Goal: Task Accomplishment & Management: Manage account settings

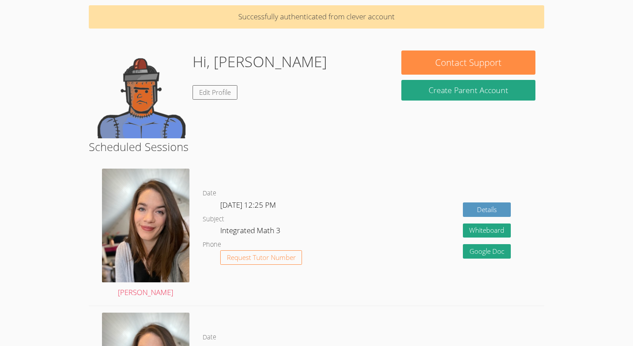
scroll to position [39, 0]
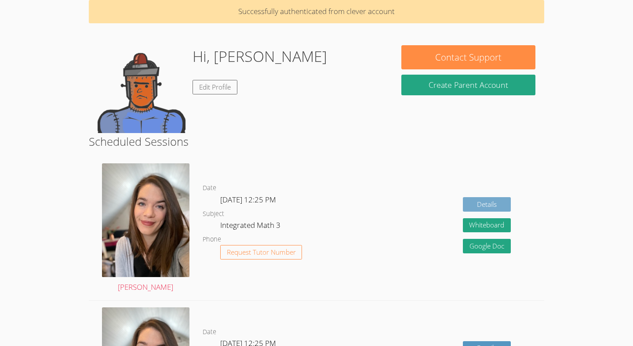
click at [496, 201] on link "Details" at bounding box center [487, 204] width 48 height 15
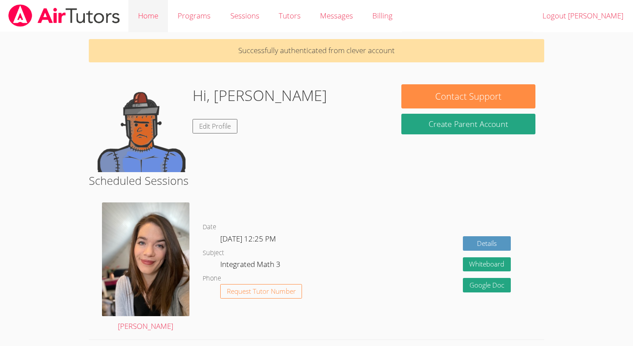
click at [145, 19] on link "Home" at bounding box center [148, 16] width 40 height 32
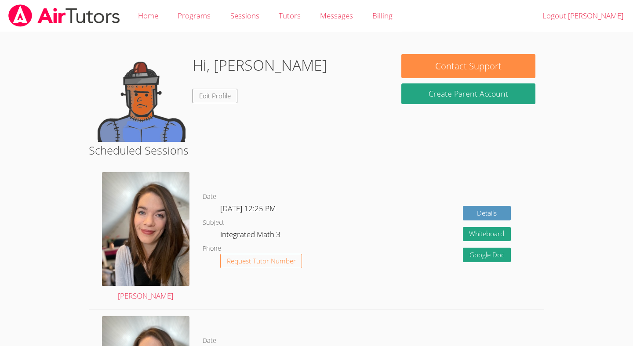
click at [140, 19] on link "Home" at bounding box center [148, 16] width 40 height 32
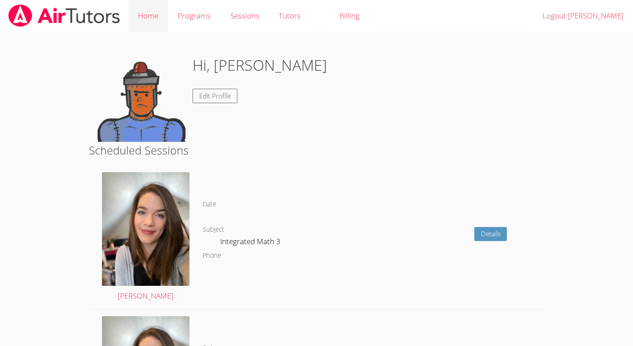
click at [140, 23] on link "Home" at bounding box center [148, 16] width 40 height 32
click at [139, 24] on link "Home" at bounding box center [148, 16] width 40 height 32
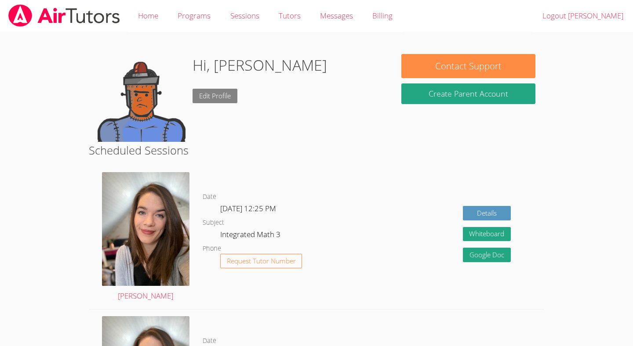
click at [237, 95] on link "Edit Profile" at bounding box center [215, 96] width 45 height 15
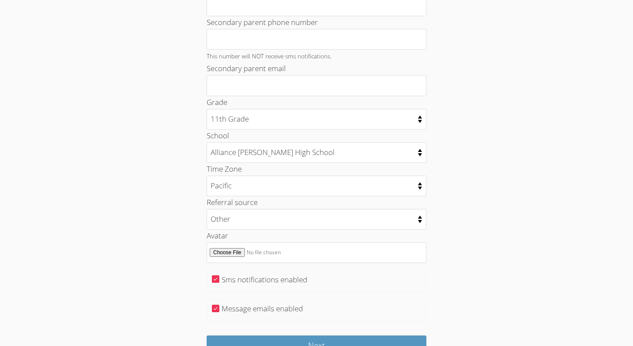
scroll to position [395, 0]
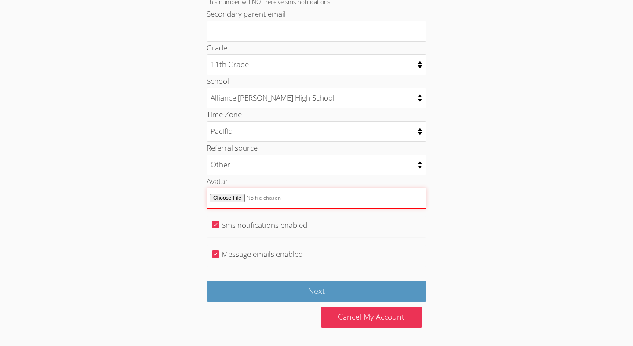
click at [232, 191] on input "Avatar" at bounding box center [317, 198] width 220 height 21
